Goal: Book appointment/travel/reservation

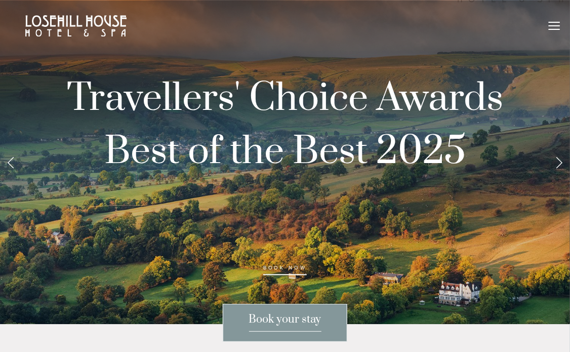
click at [560, 173] on link "Next Slide" at bounding box center [559, 162] width 22 height 30
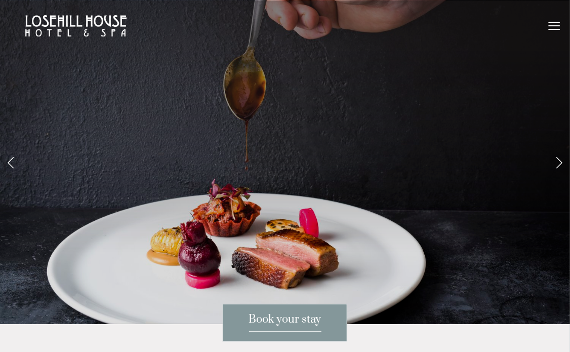
click at [559, 176] on link "Next Slide" at bounding box center [559, 162] width 22 height 30
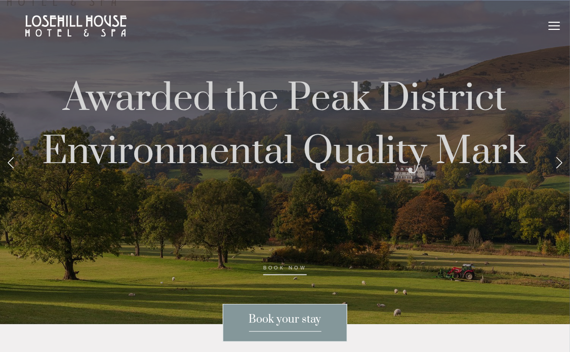
click at [559, 176] on link "Next Slide" at bounding box center [559, 162] width 22 height 30
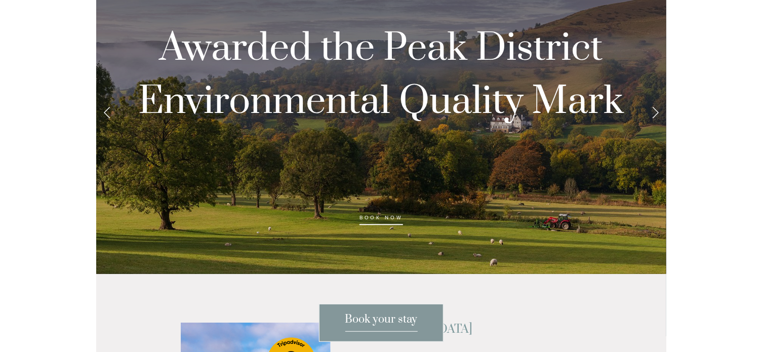
scroll to position [51, 0]
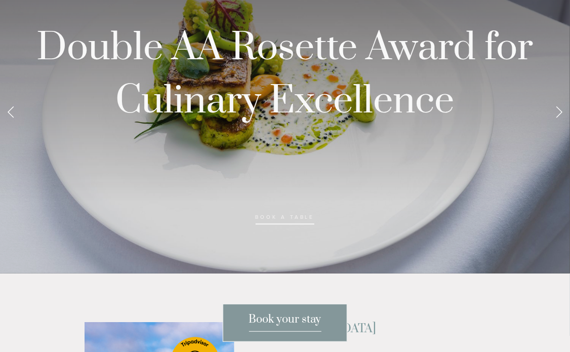
click at [557, 123] on link "Next Slide" at bounding box center [559, 111] width 22 height 30
click at [561, 125] on link "Next Slide" at bounding box center [559, 111] width 22 height 30
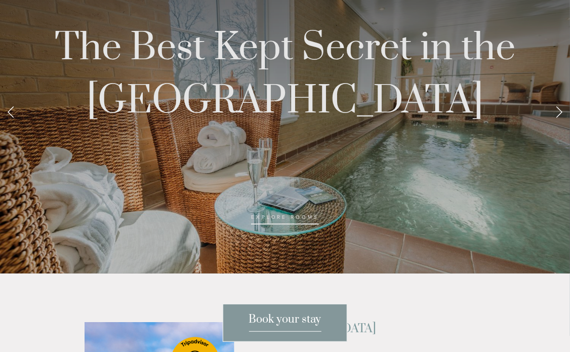
click at [561, 125] on link "Next Slide" at bounding box center [559, 111] width 22 height 30
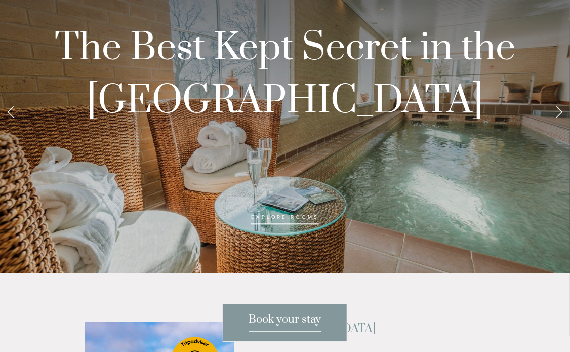
click at [561, 125] on link "Next Slide" at bounding box center [559, 111] width 22 height 30
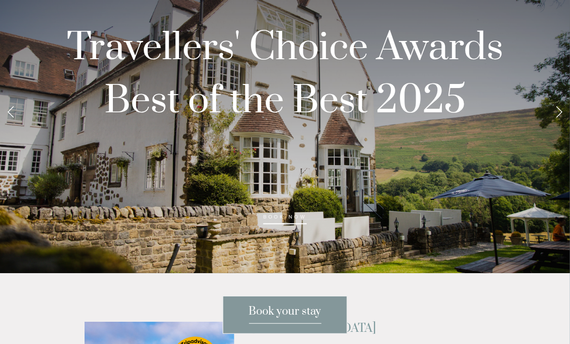
click at [300, 334] on div at bounding box center [285, 172] width 570 height 344
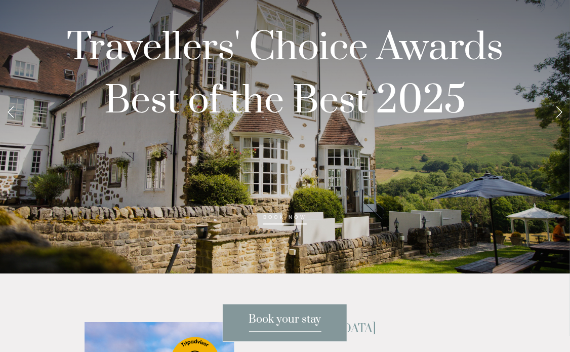
click at [300, 334] on link "Book your stay" at bounding box center [285, 323] width 125 height 38
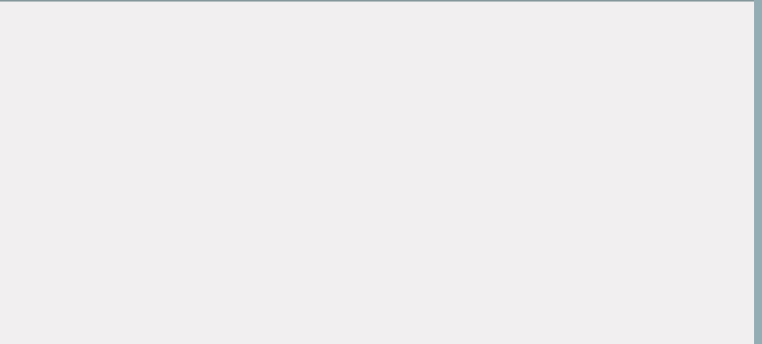
scroll to position [54, 8]
